Goal: Transaction & Acquisition: Purchase product/service

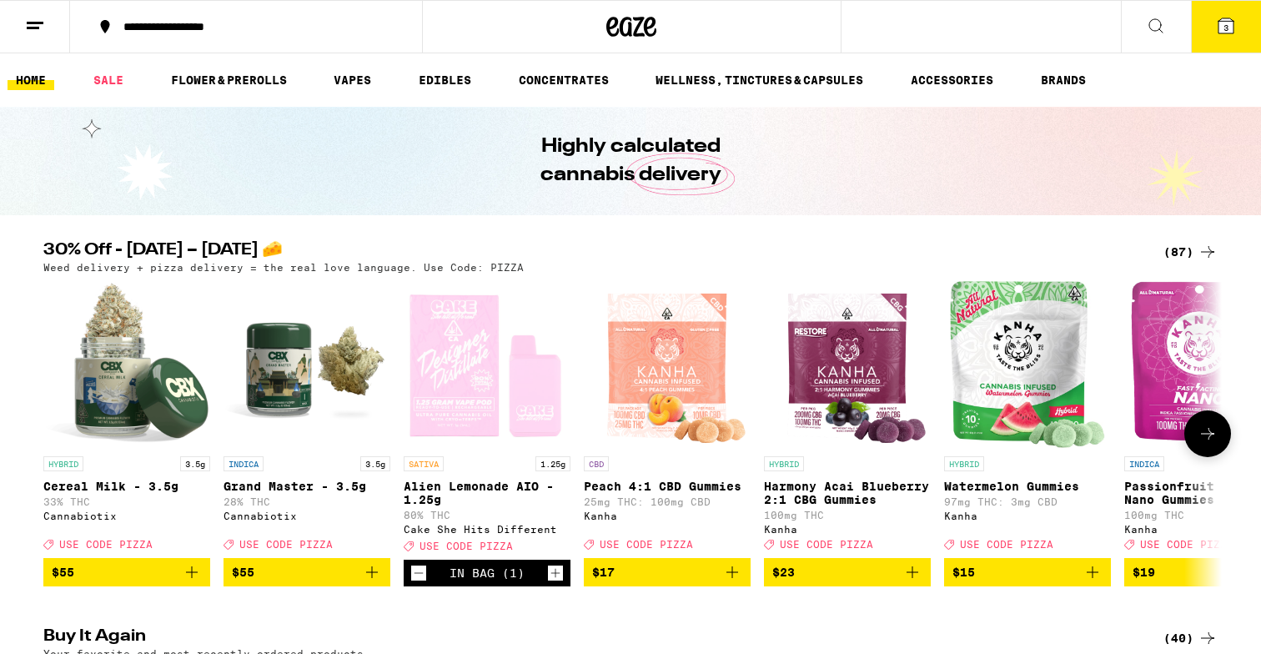
click at [1221, 445] on button at bounding box center [1207, 433] width 47 height 47
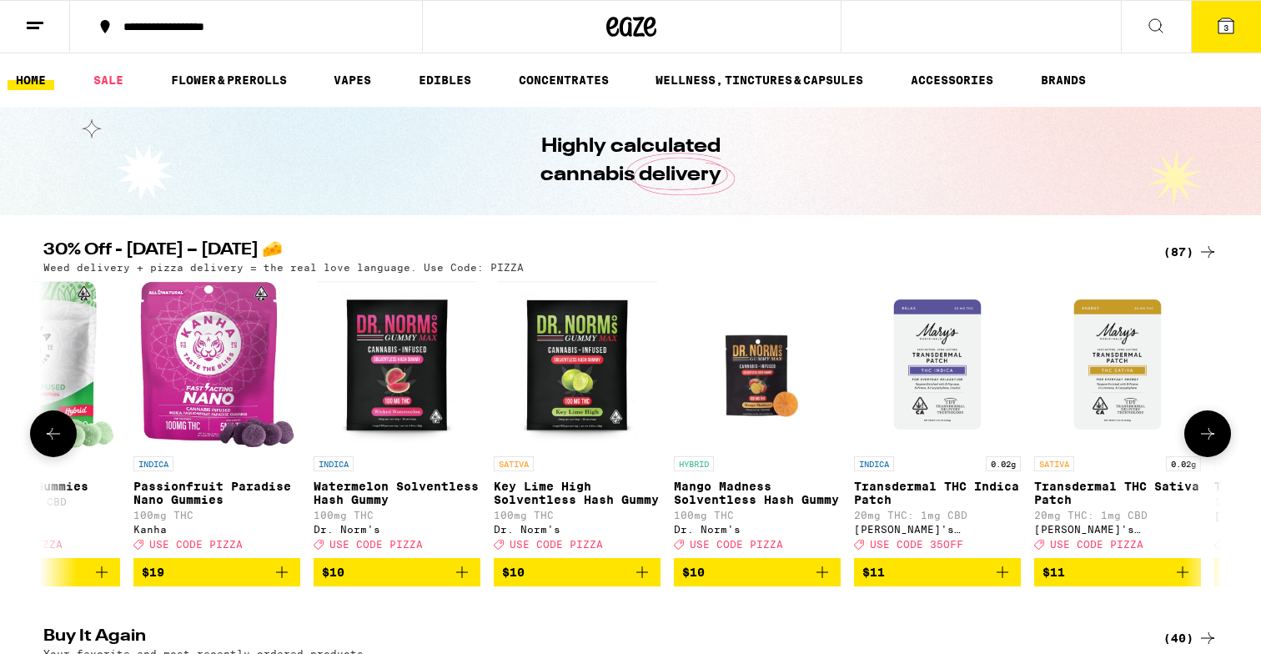
scroll to position [0, 992]
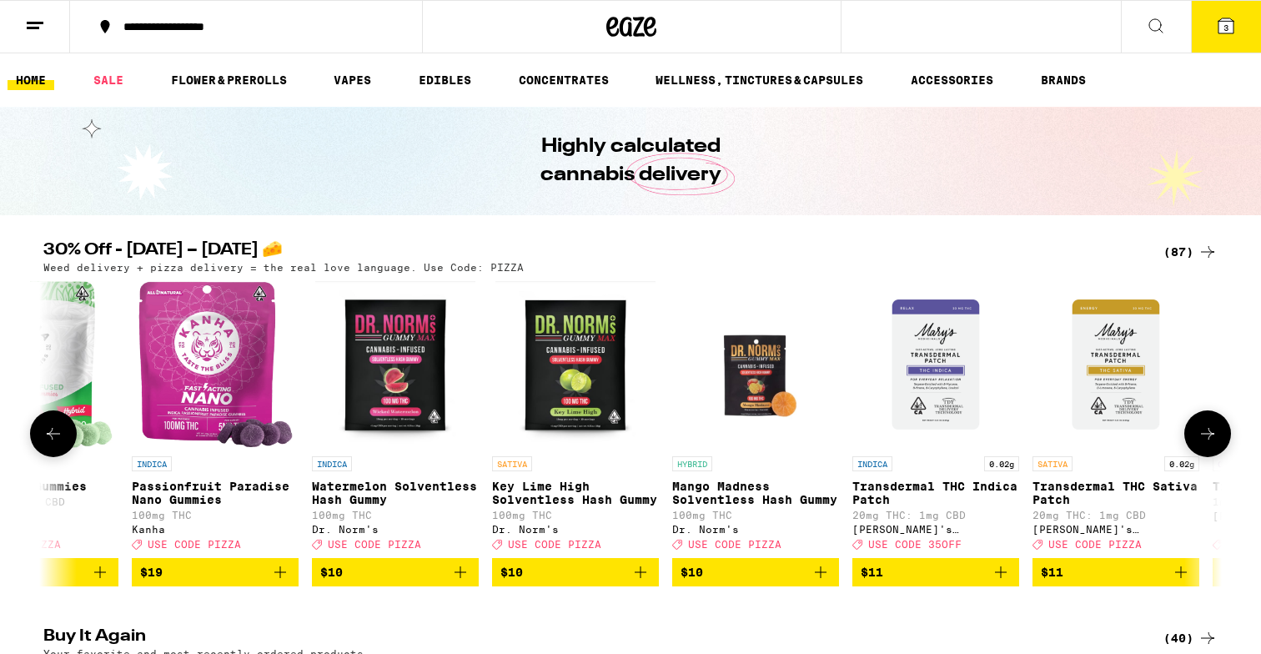
click at [1230, 449] on div at bounding box center [1207, 433] width 47 height 47
click at [1206, 442] on icon at bounding box center [1208, 434] width 20 height 20
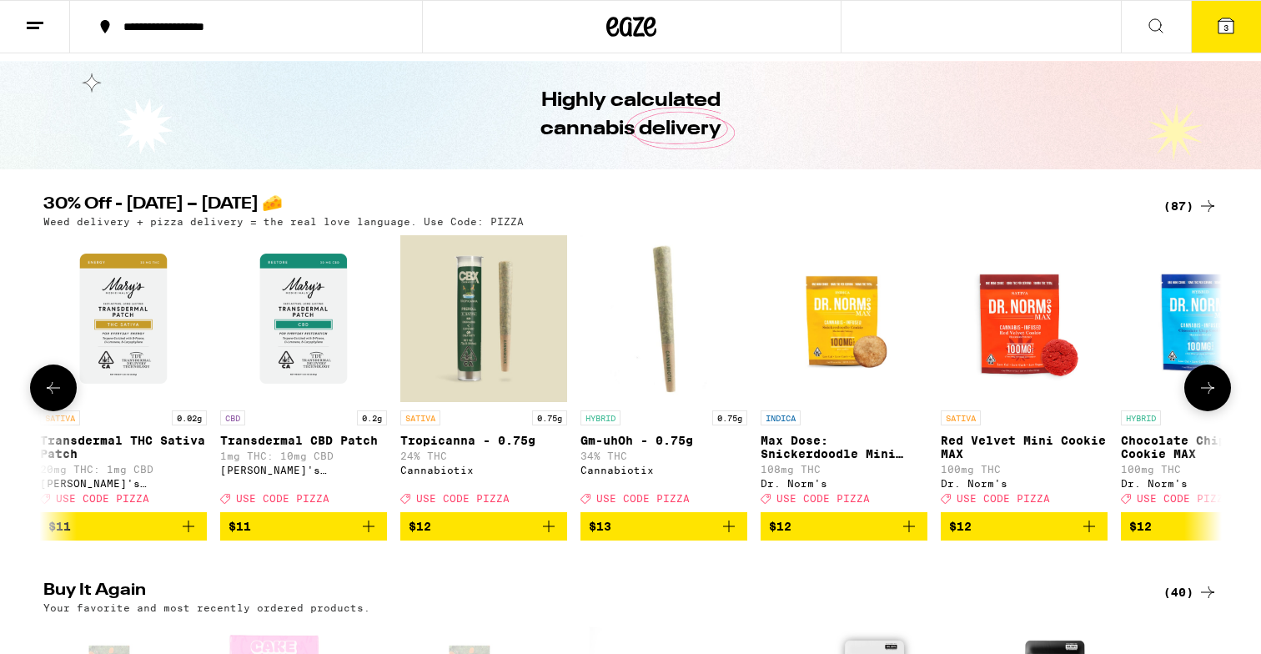
scroll to position [0, 0]
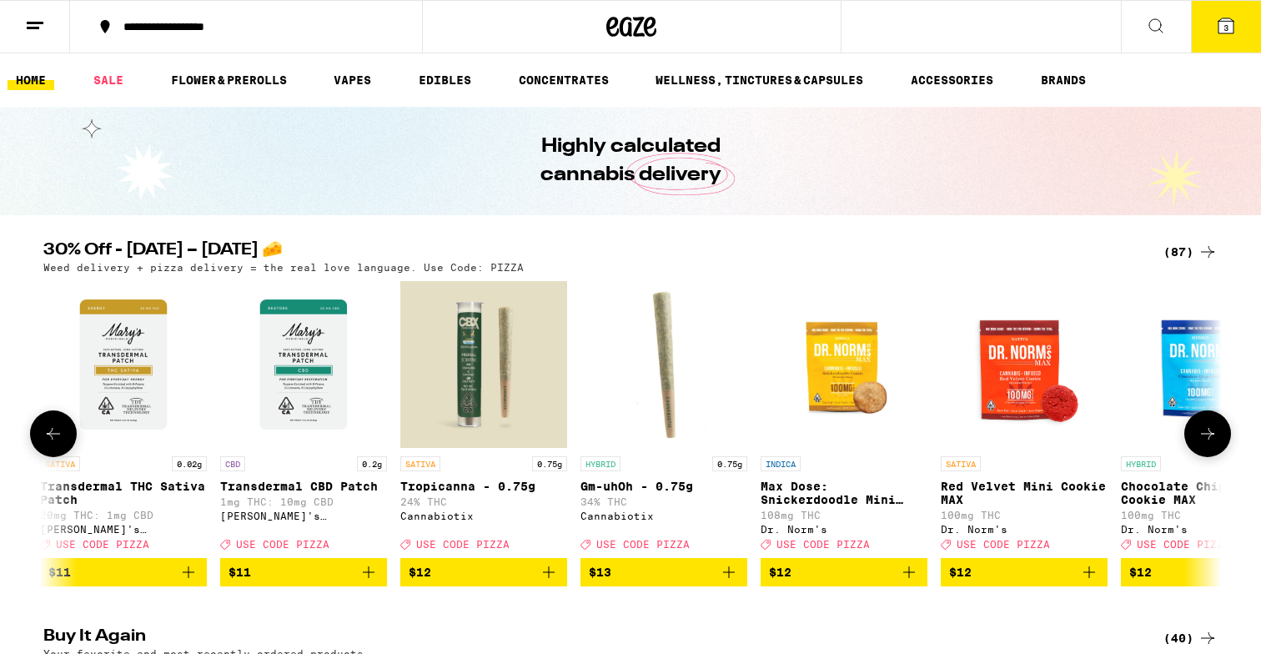
click at [1206, 441] on icon at bounding box center [1208, 434] width 20 height 20
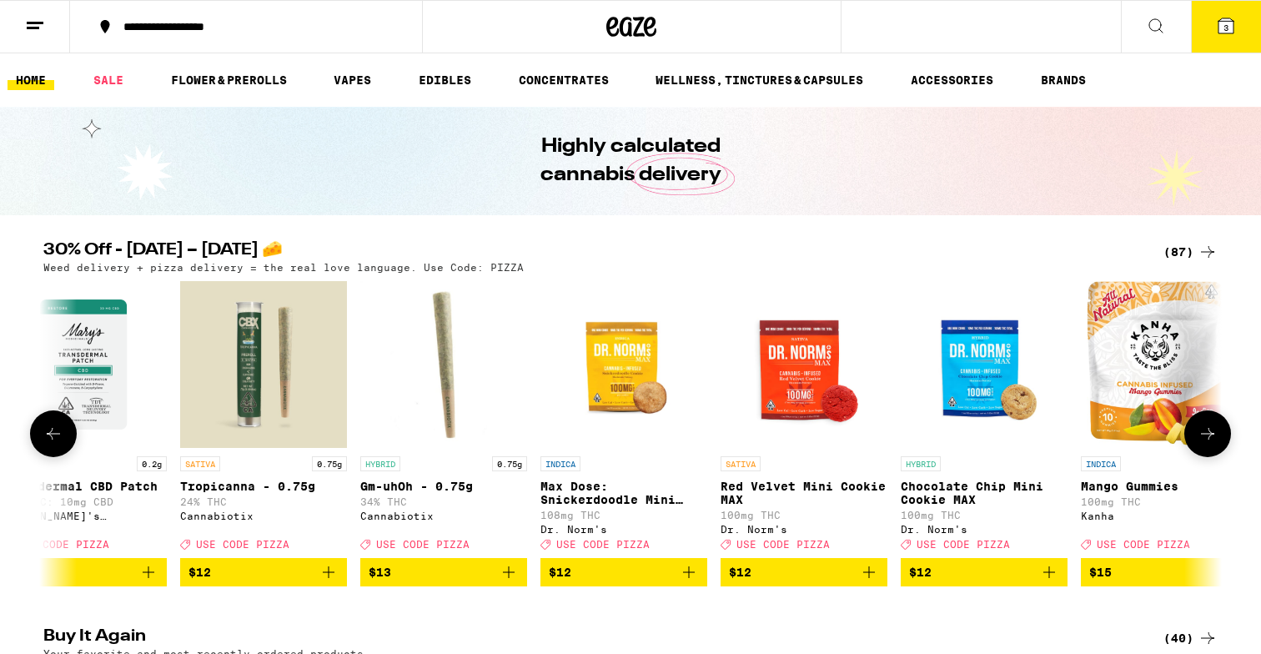
click at [1206, 442] on icon at bounding box center [1208, 434] width 20 height 20
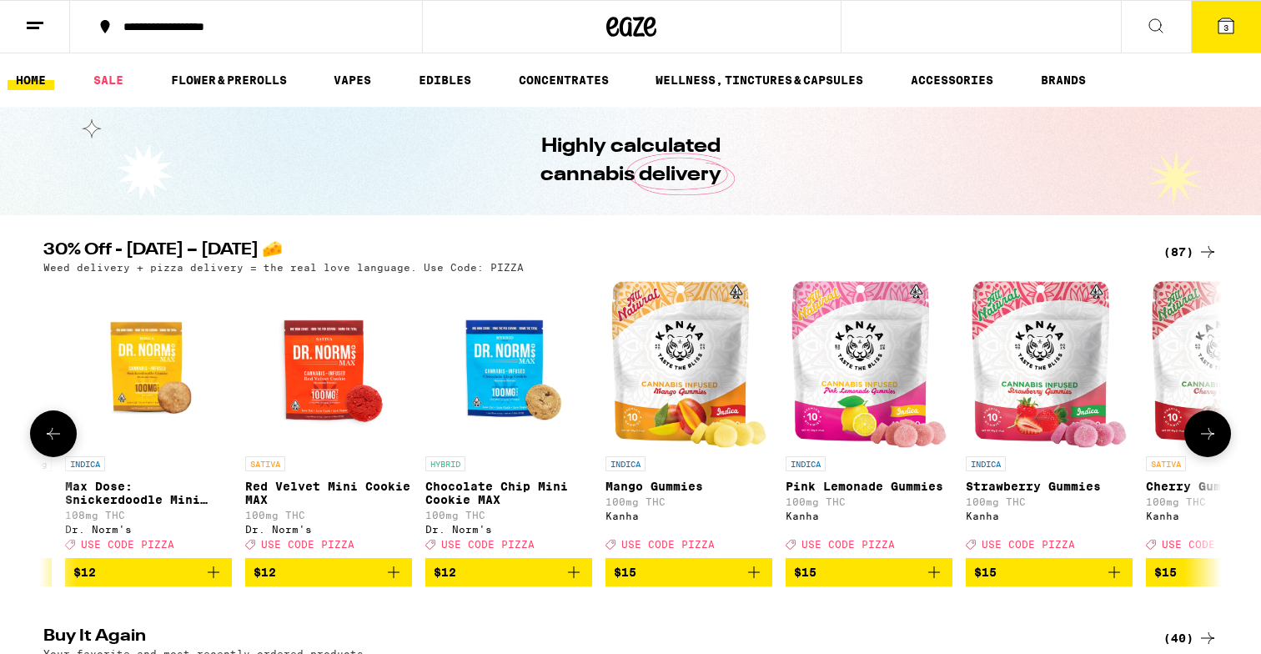
click at [1206, 442] on icon at bounding box center [1208, 434] width 20 height 20
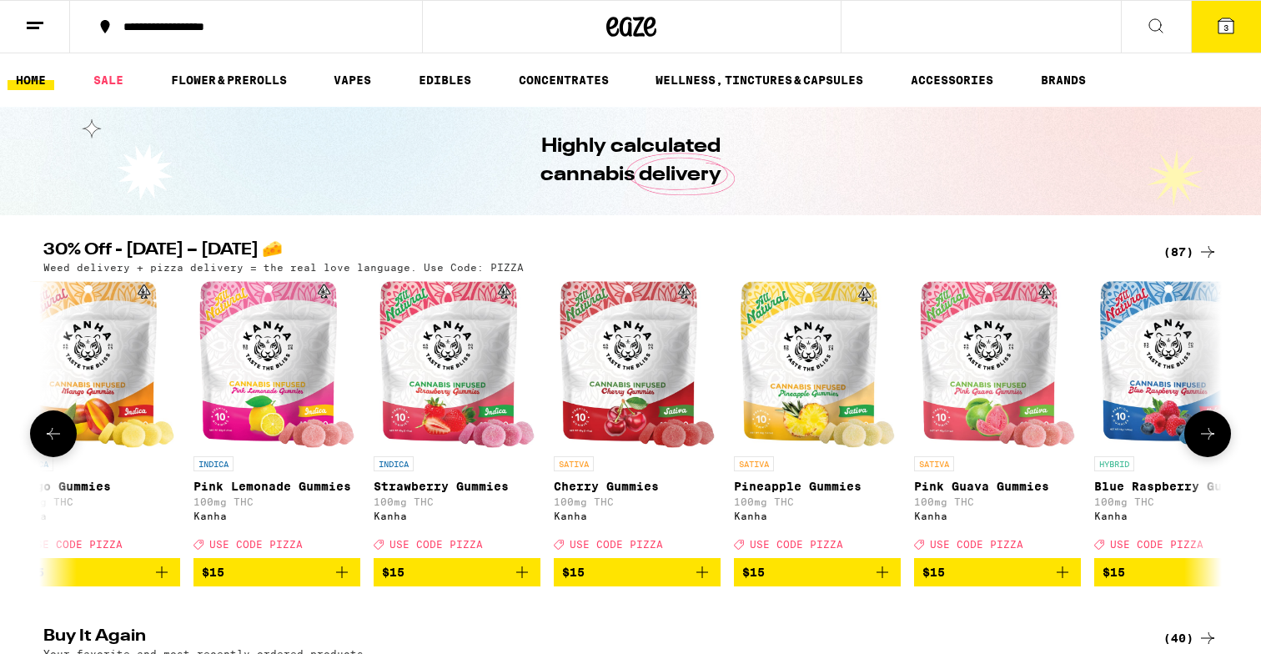
click at [1206, 442] on icon at bounding box center [1208, 434] width 20 height 20
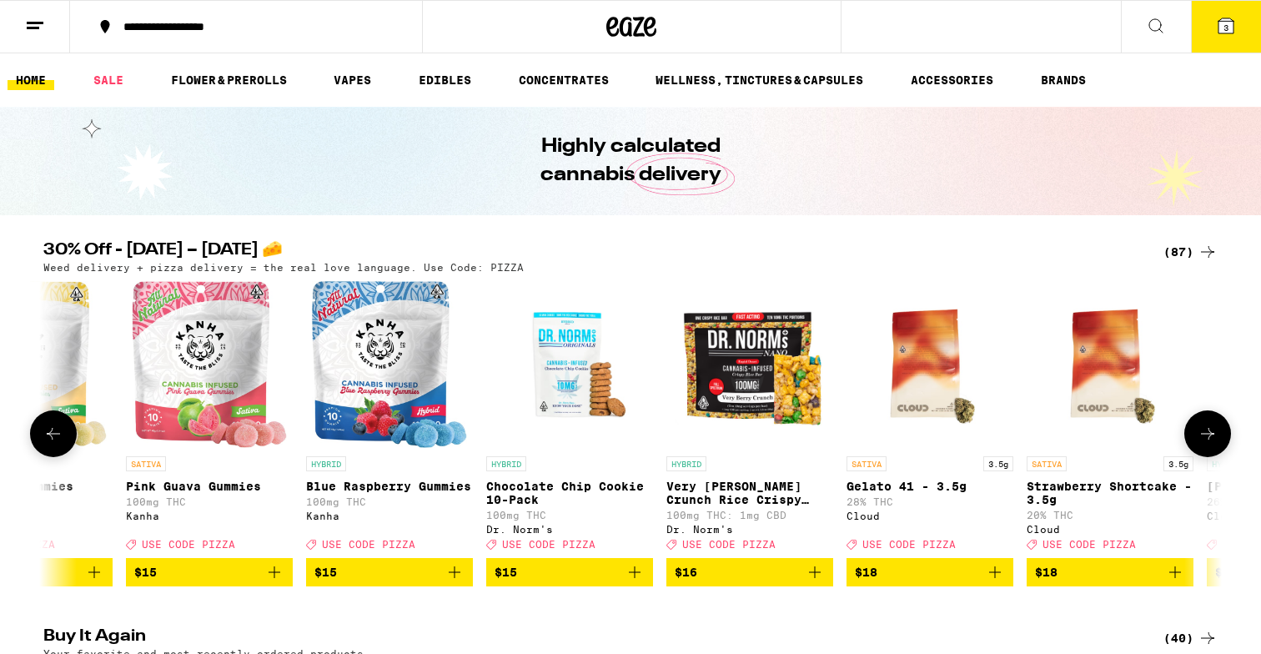
click at [1206, 442] on icon at bounding box center [1208, 434] width 20 height 20
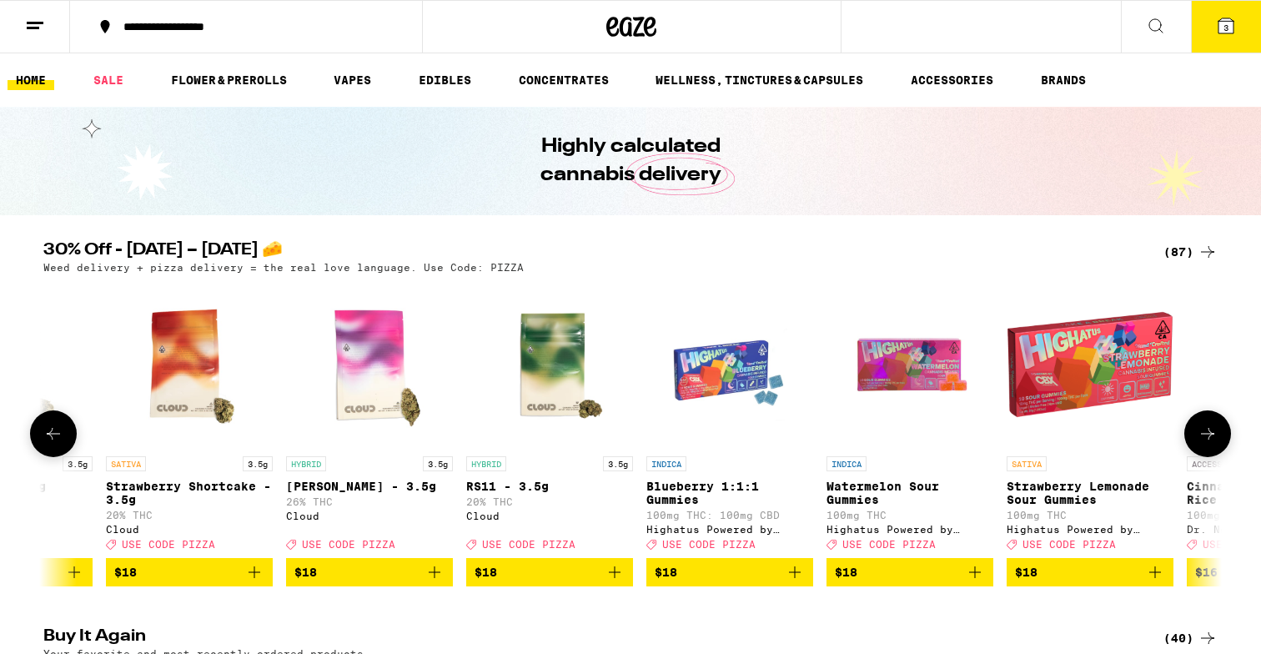
click at [1206, 442] on icon at bounding box center [1208, 434] width 20 height 20
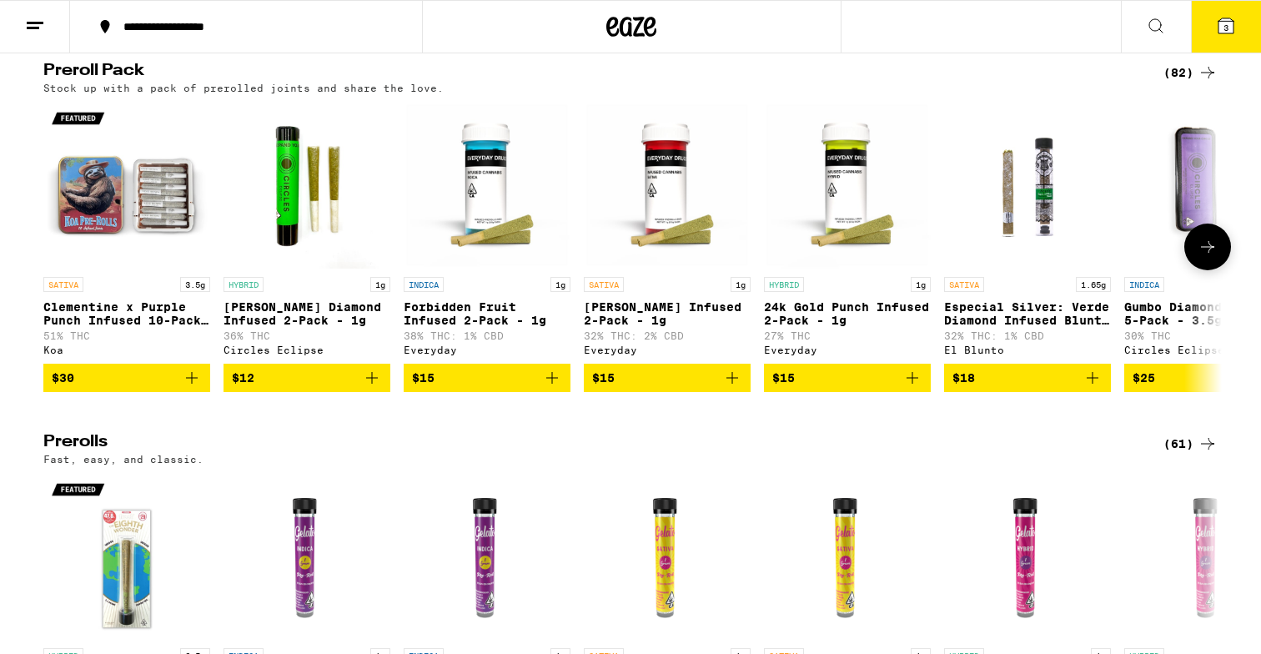
scroll to position [3721, 0]
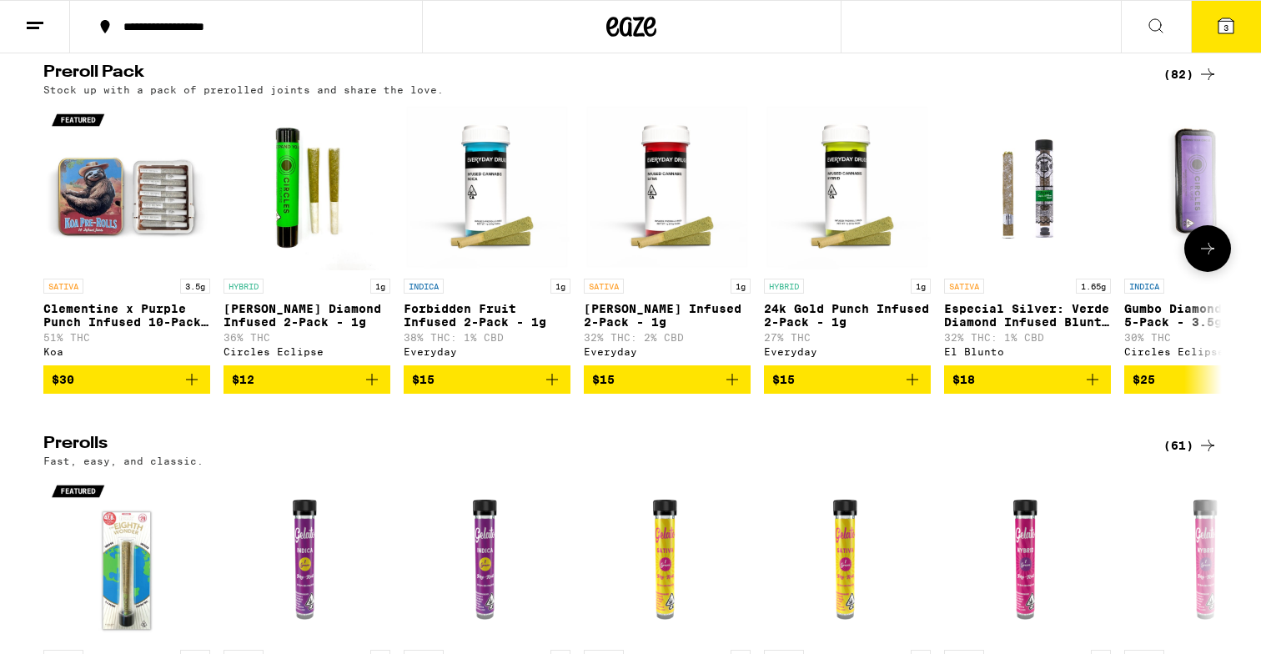
click at [1215, 272] on button at bounding box center [1207, 248] width 47 height 47
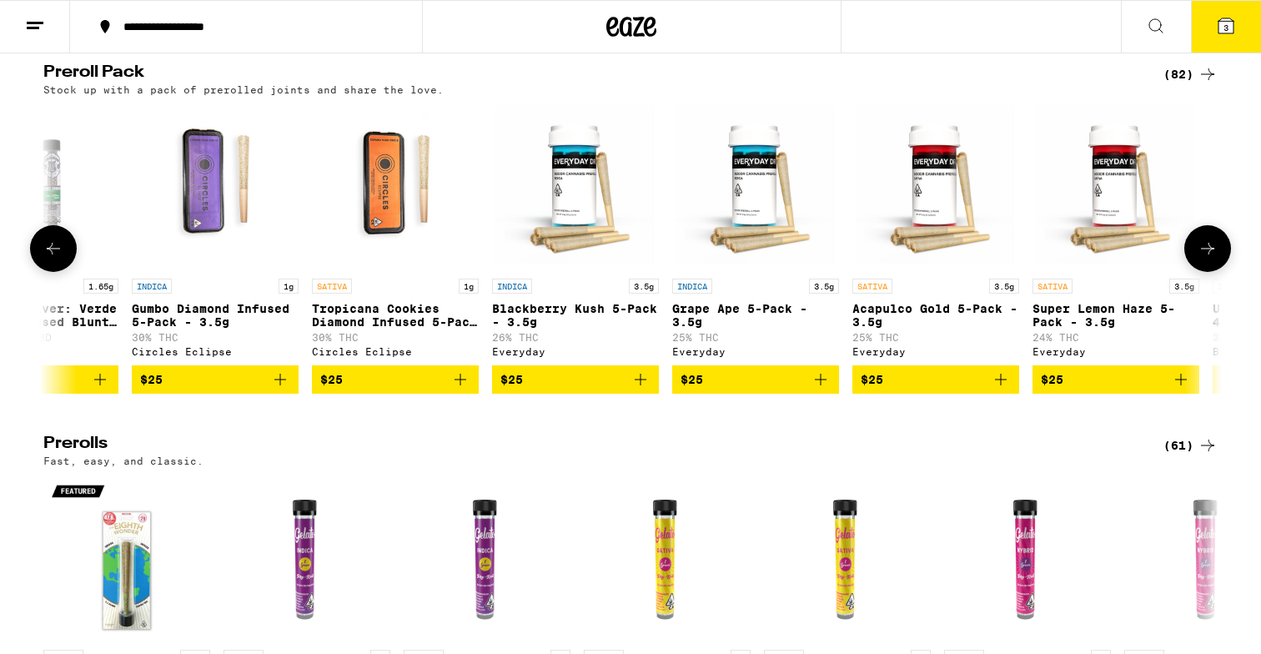
click at [1215, 272] on button at bounding box center [1207, 248] width 47 height 47
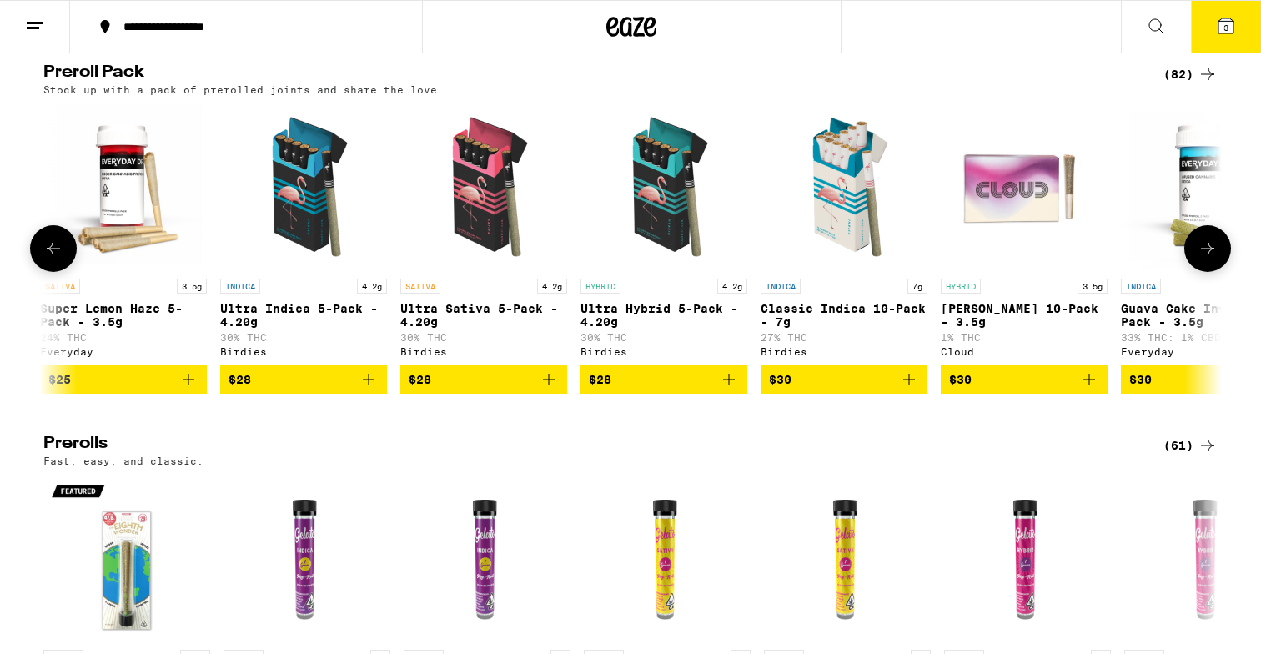
click at [1215, 272] on button at bounding box center [1207, 248] width 47 height 47
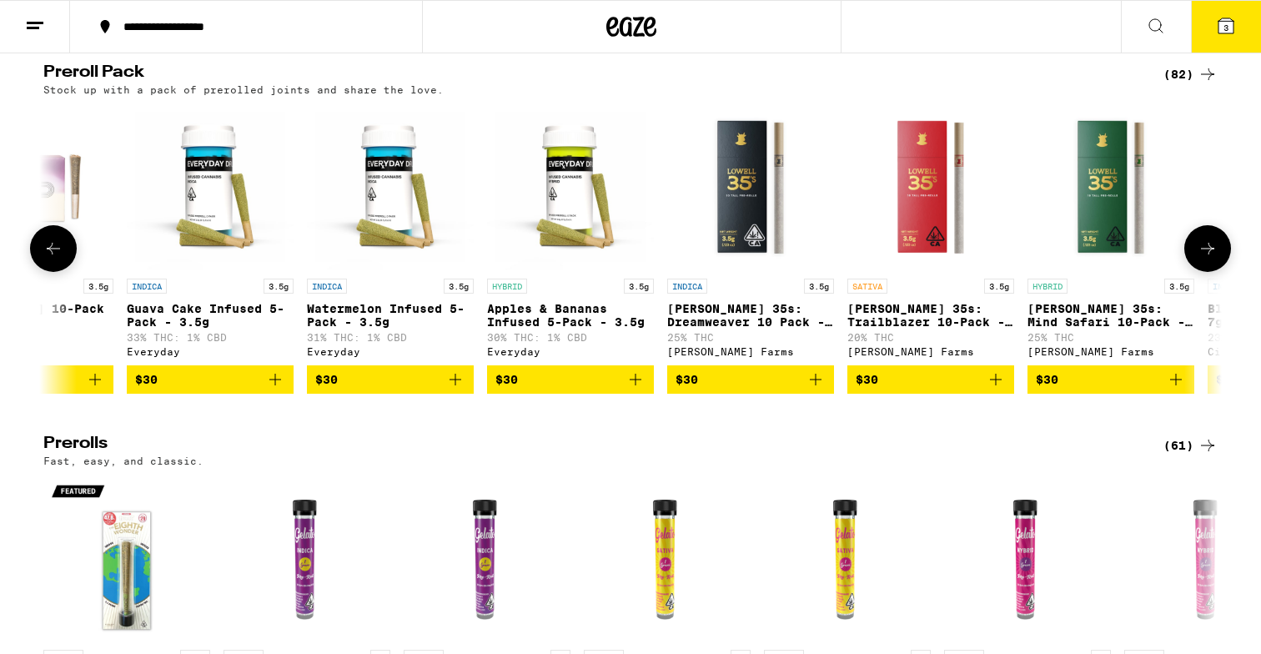
click at [1215, 272] on button at bounding box center [1207, 248] width 47 height 47
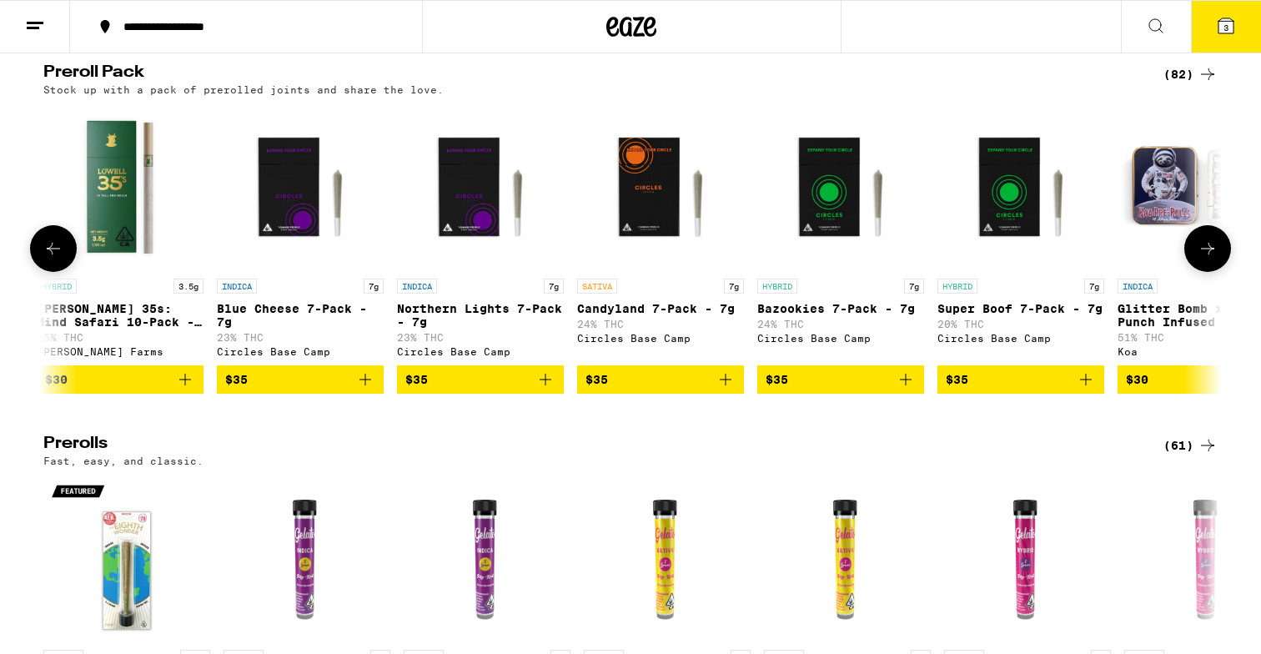
click at [1215, 272] on button at bounding box center [1207, 248] width 47 height 47
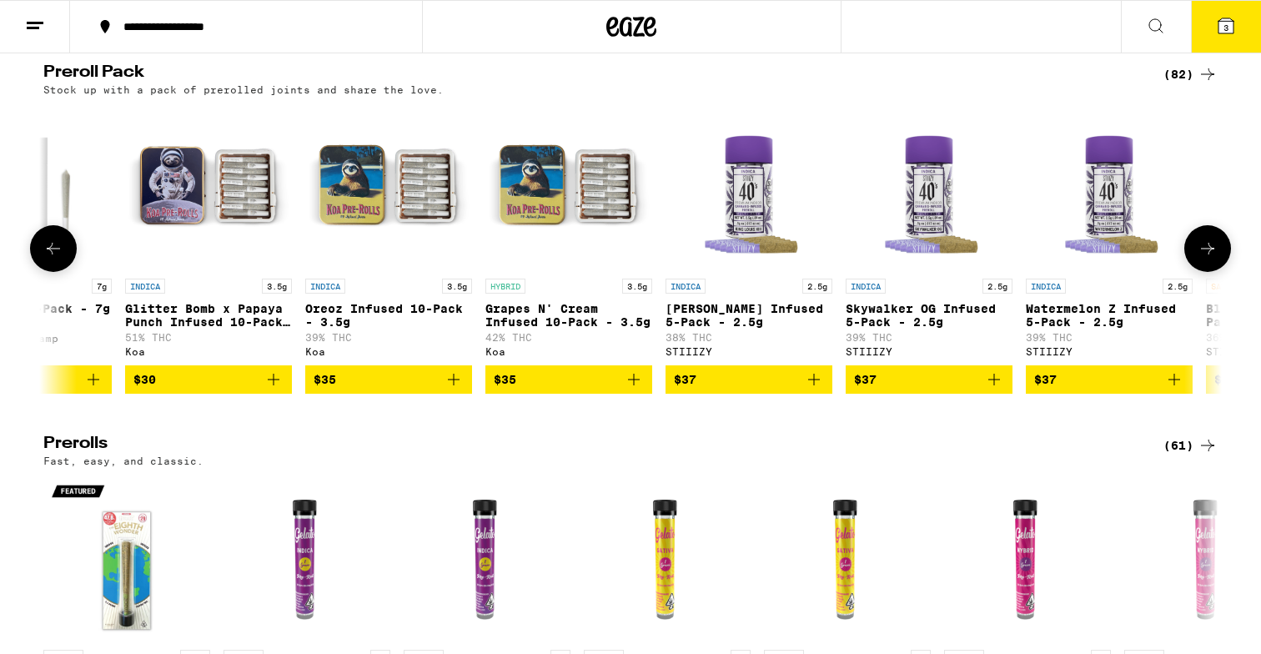
click at [1215, 272] on button at bounding box center [1207, 248] width 47 height 47
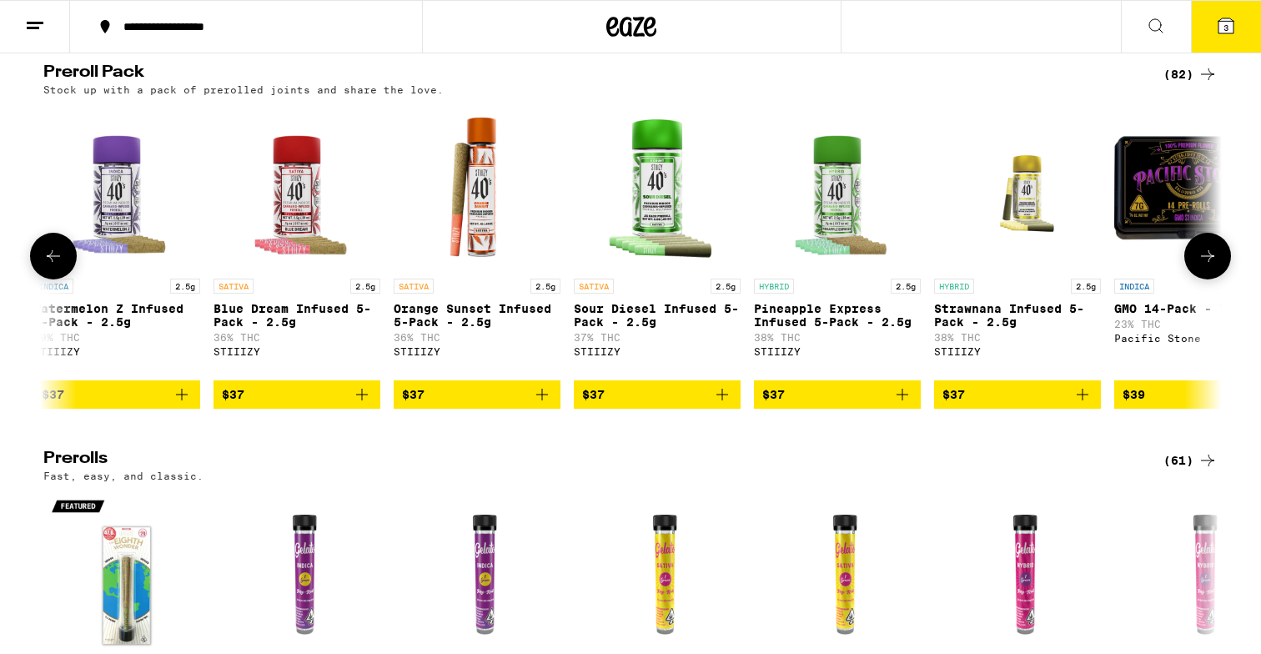
click at [1215, 279] on button at bounding box center [1207, 256] width 47 height 47
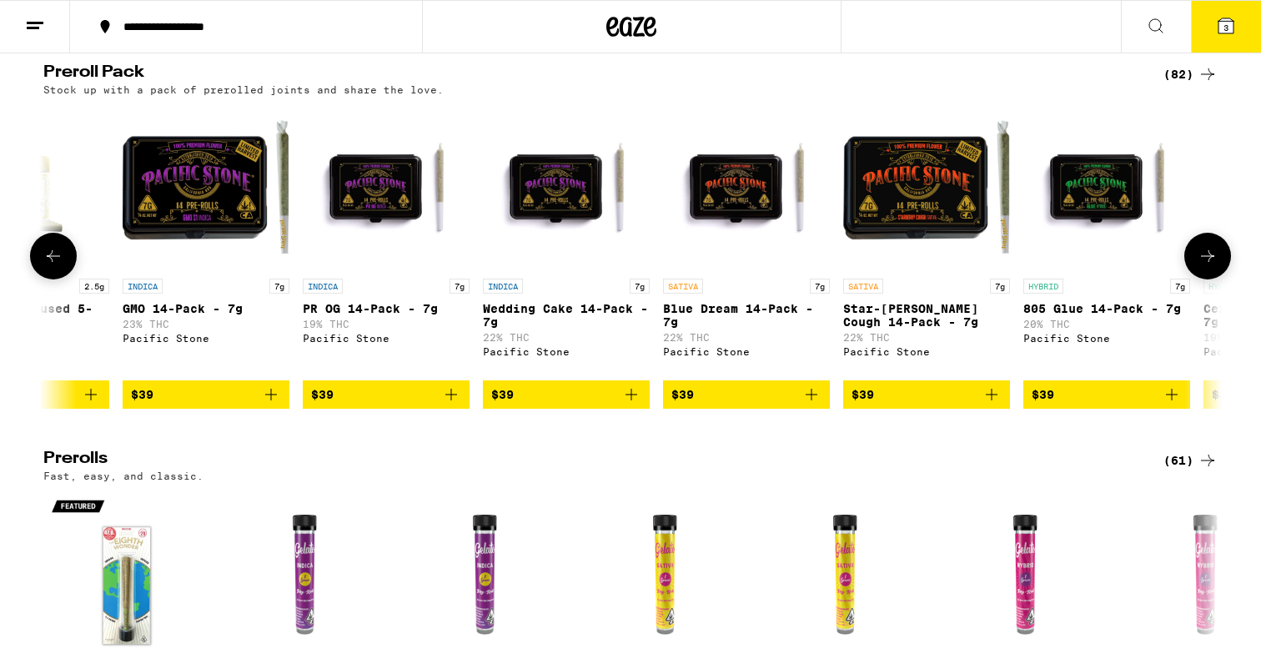
click at [1215, 279] on button at bounding box center [1207, 256] width 47 height 47
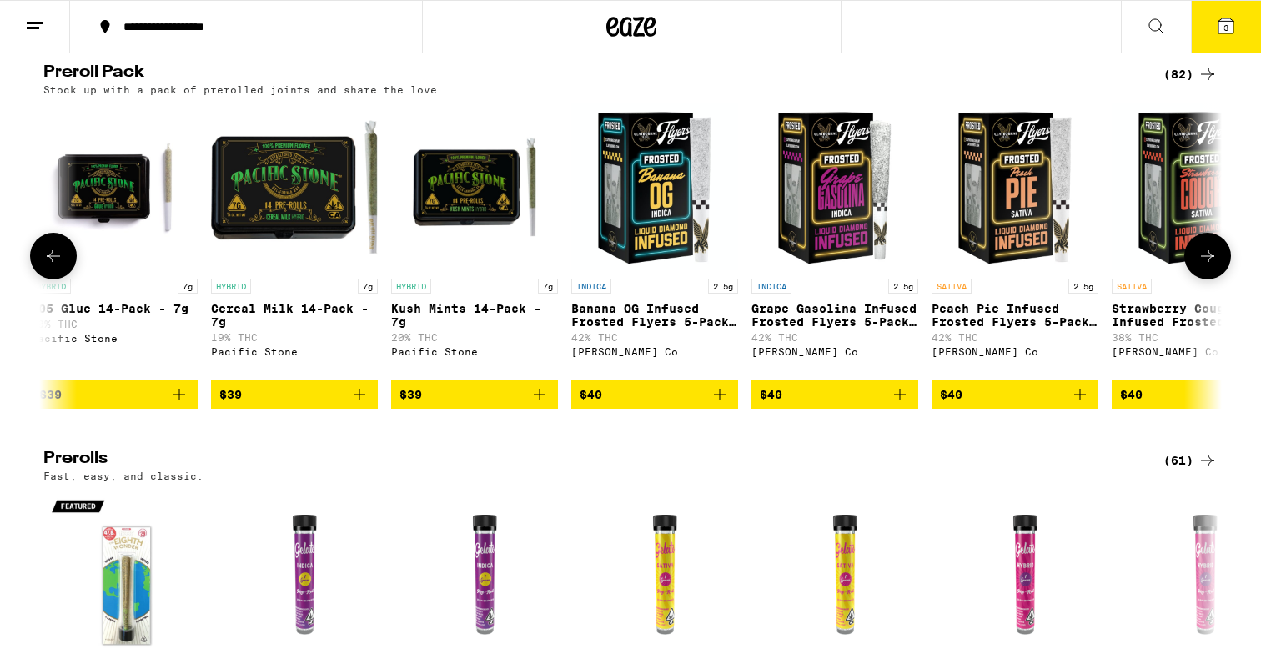
click at [1215, 279] on button at bounding box center [1207, 256] width 47 height 47
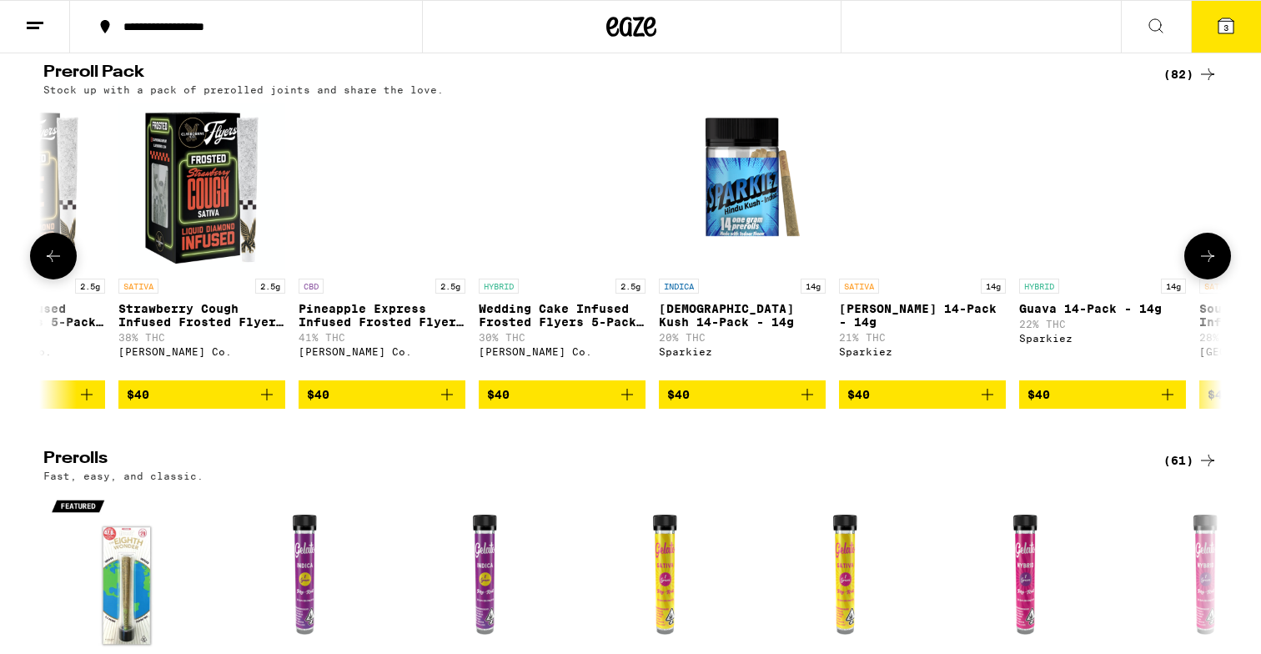
click at [1215, 279] on button at bounding box center [1207, 256] width 47 height 47
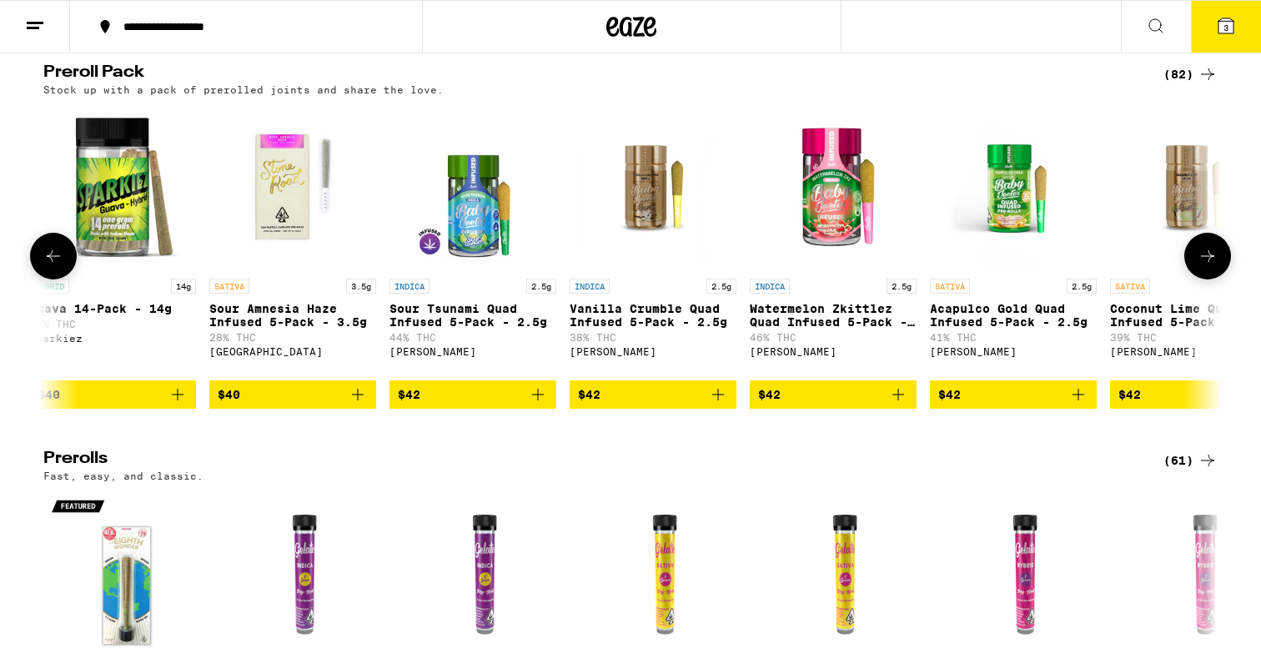
scroll to position [0, 9924]
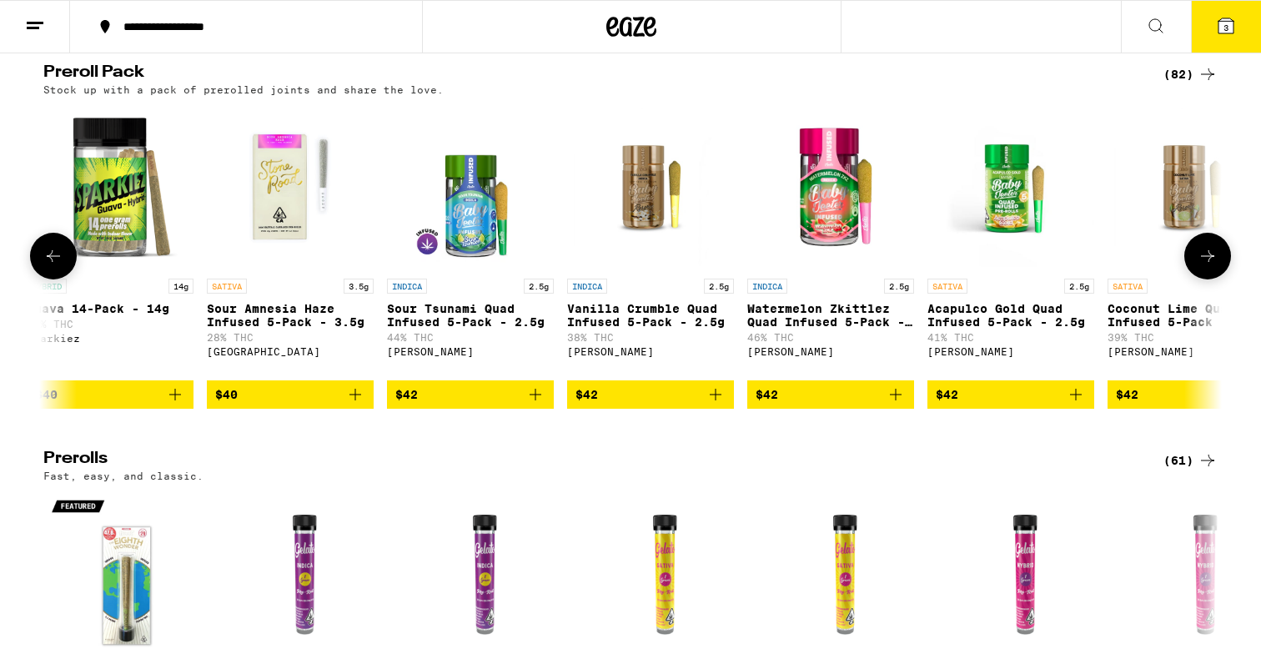
click at [357, 404] on icon "Add to bag" at bounding box center [355, 394] width 20 height 20
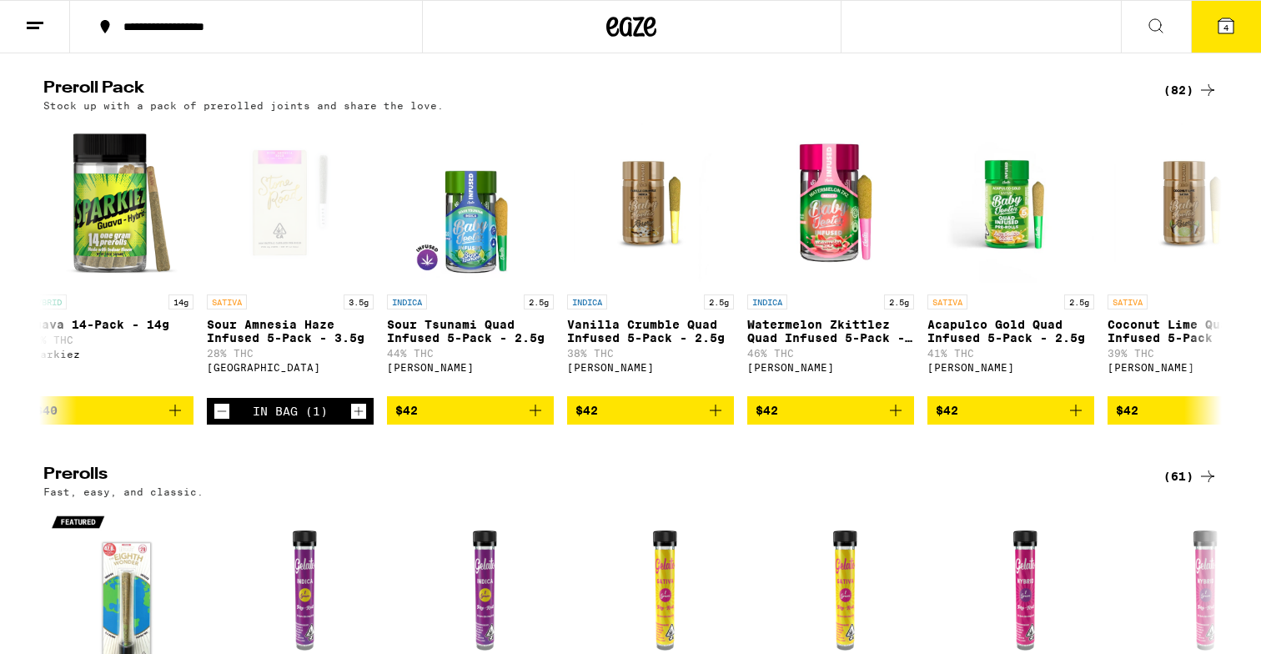
scroll to position [3703, 0]
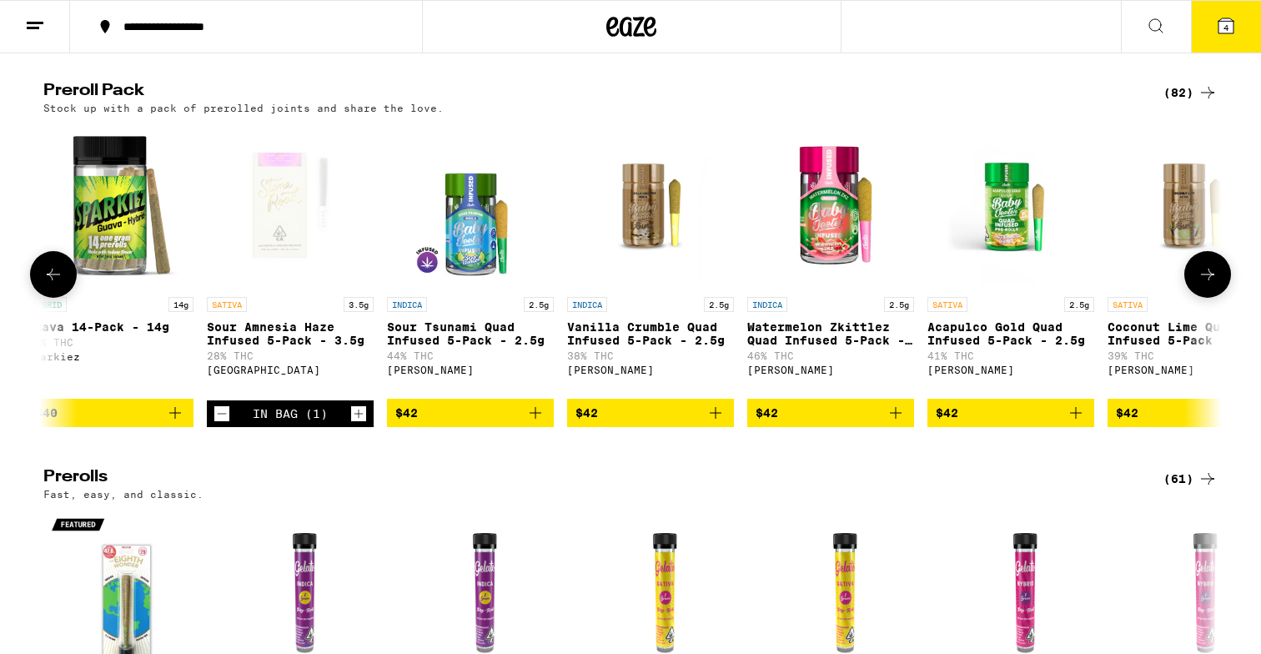
click at [221, 424] on icon "Decrement" at bounding box center [221, 414] width 15 height 20
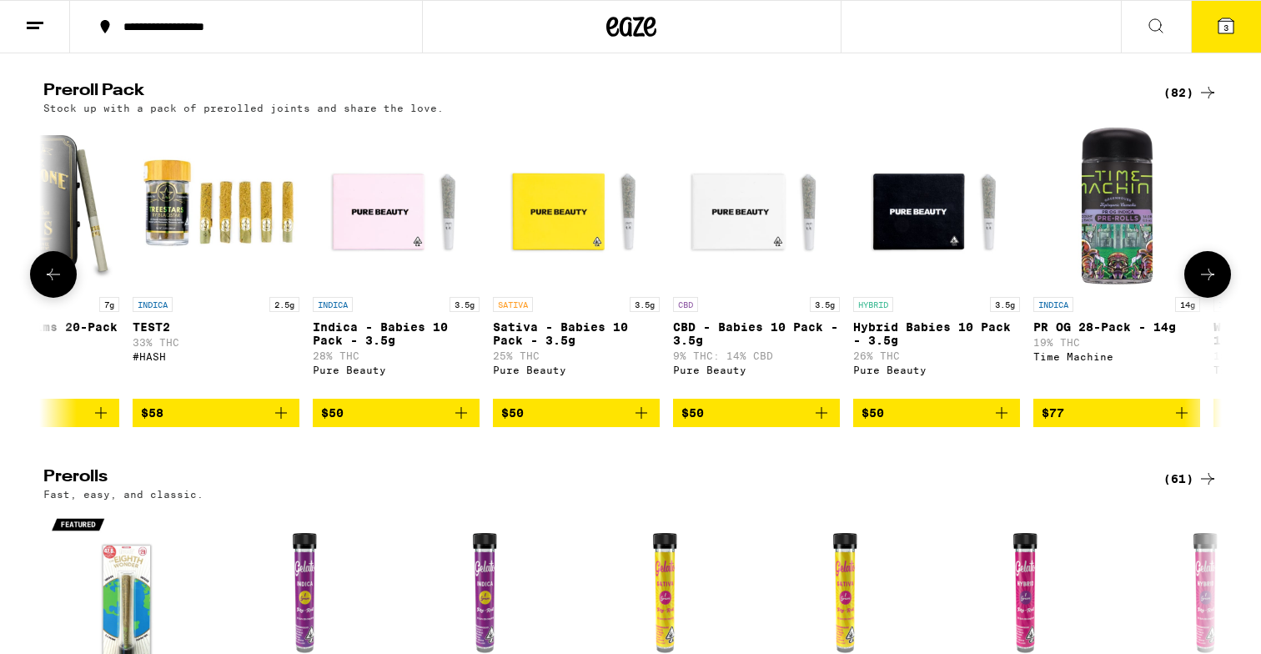
scroll to position [0, 13597]
